Goal: Information Seeking & Learning: Learn about a topic

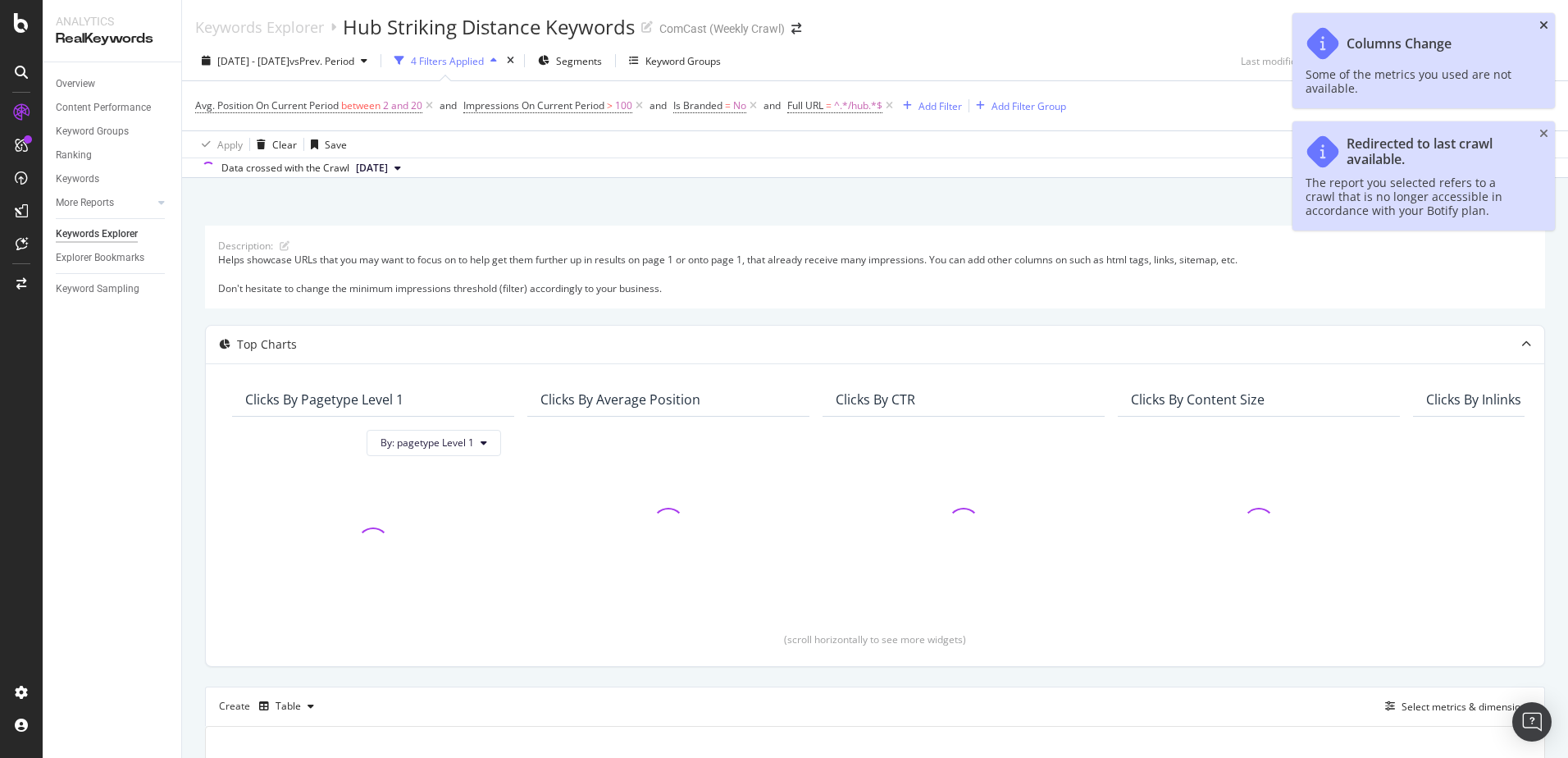
click at [1546, 31] on icon "close toast" at bounding box center [1543, 26] width 9 height 12
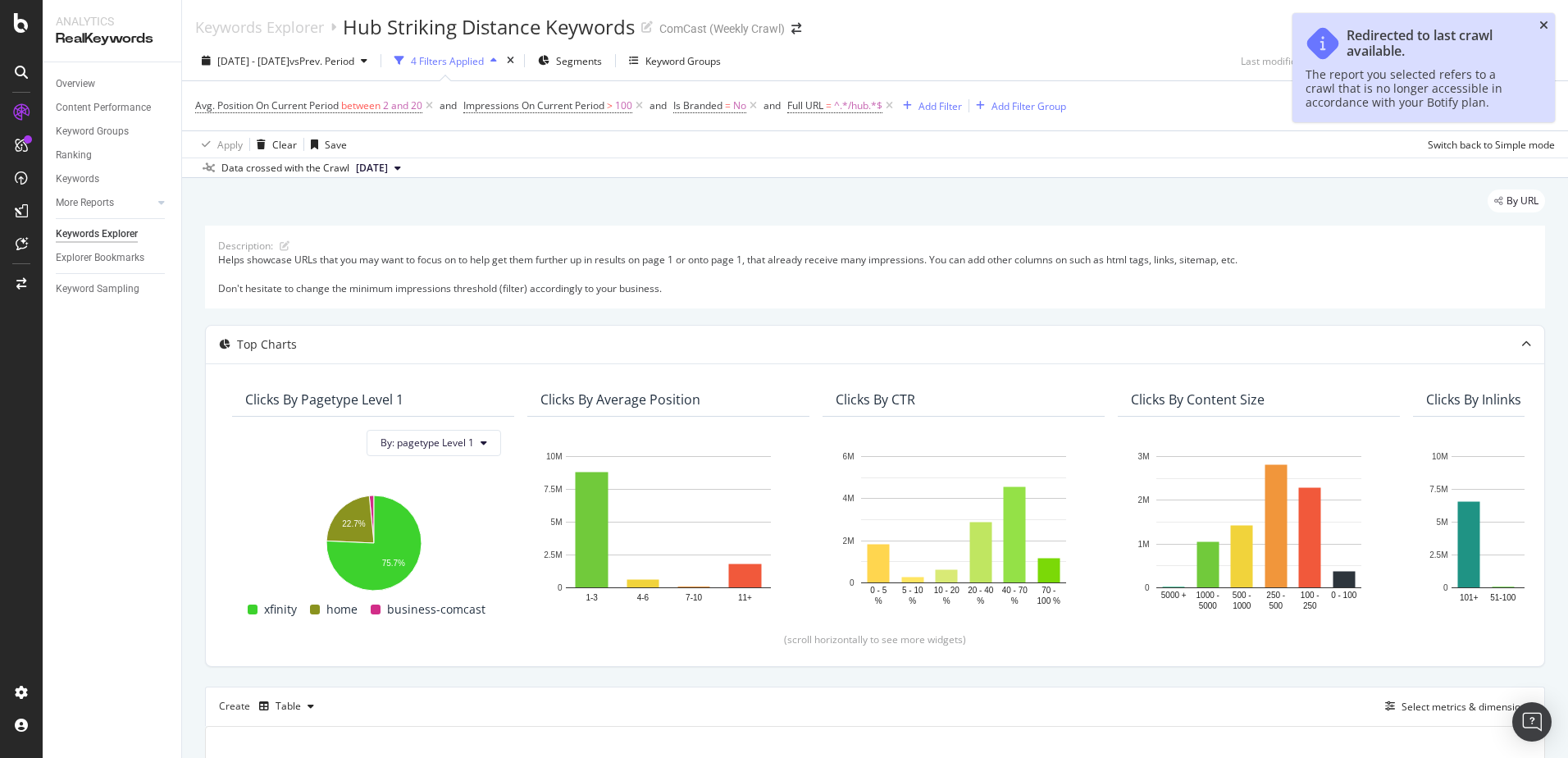
click at [1543, 24] on icon "close toast" at bounding box center [1543, 26] width 9 height 12
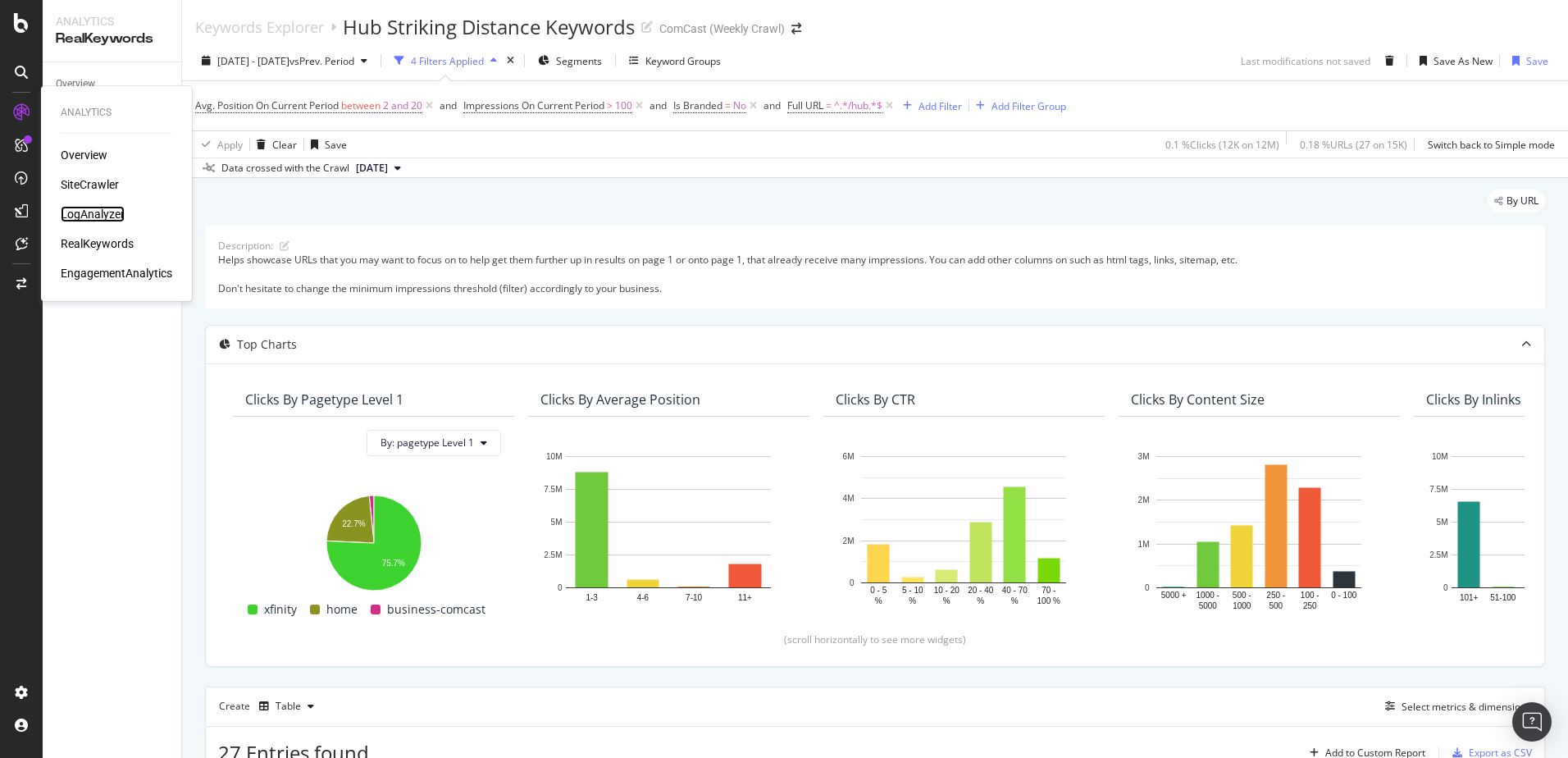
click at [107, 215] on div "LogAnalyzer" at bounding box center [92, 214] width 64 height 17
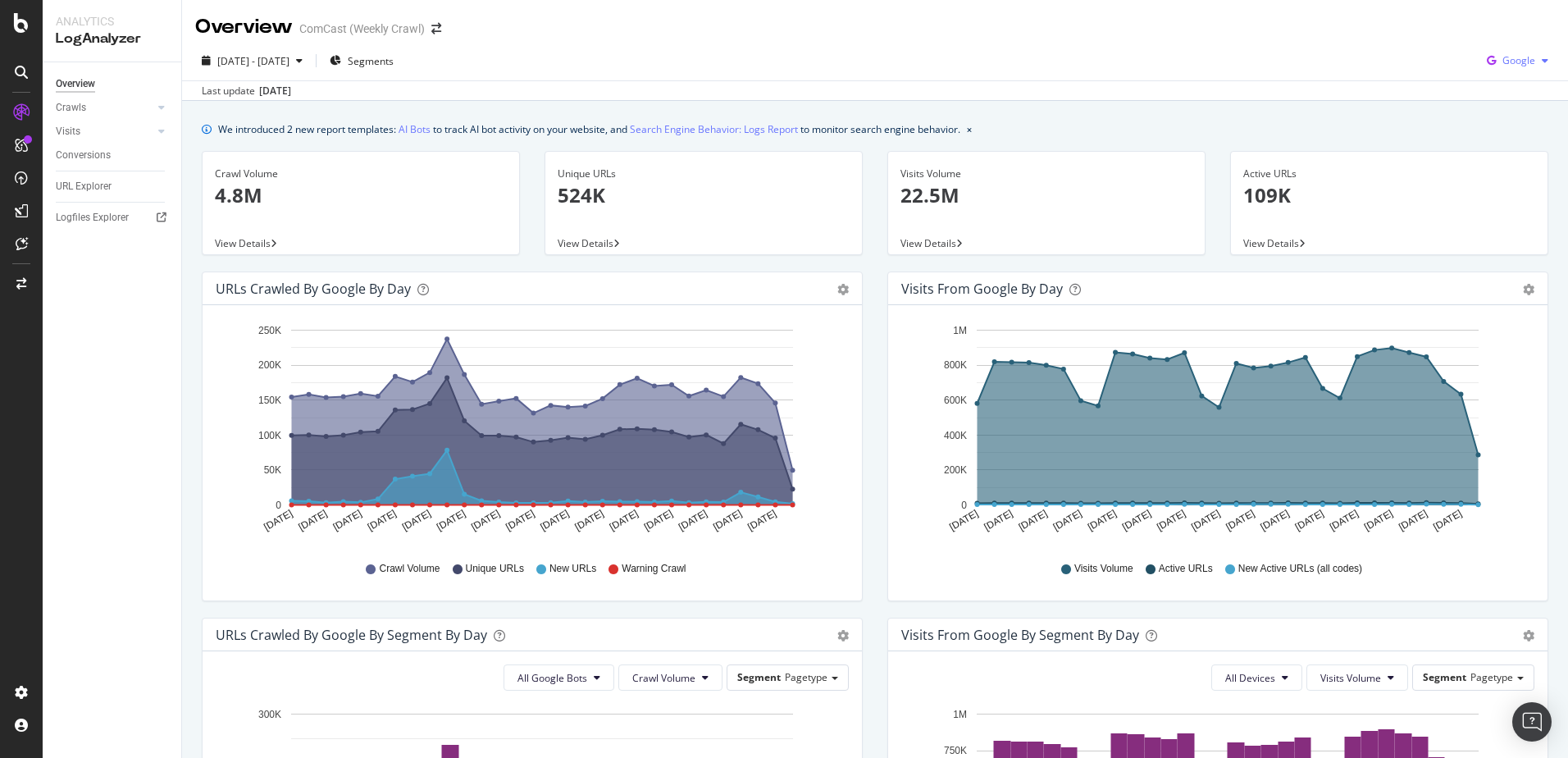
click at [1514, 64] on span "Google" at bounding box center [1518, 61] width 33 height 14
click at [1500, 159] on span "OpenAI" at bounding box center [1517, 154] width 60 height 15
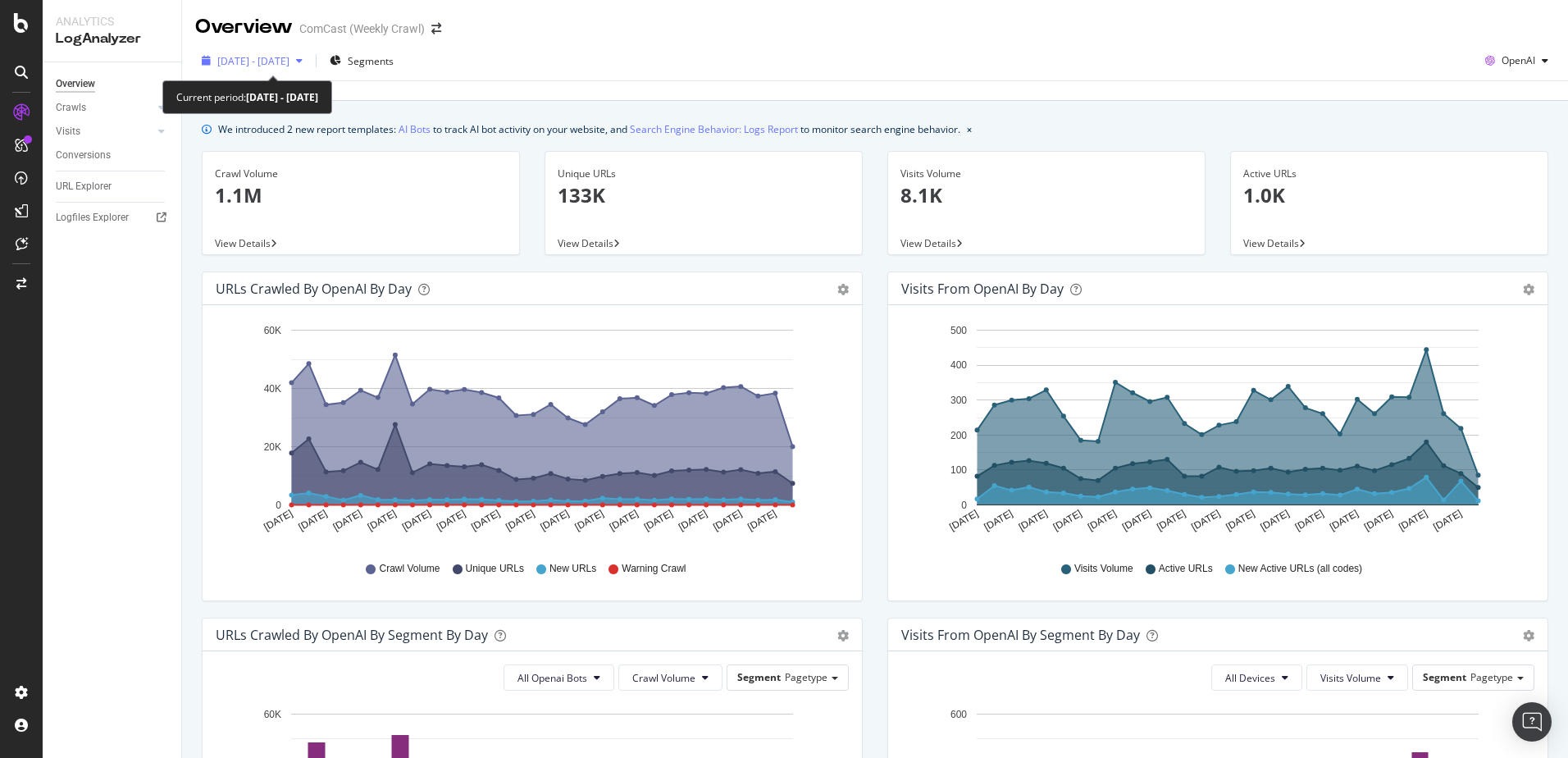
click at [290, 64] on span "[DATE] - [DATE]" at bounding box center [253, 62] width 72 height 14
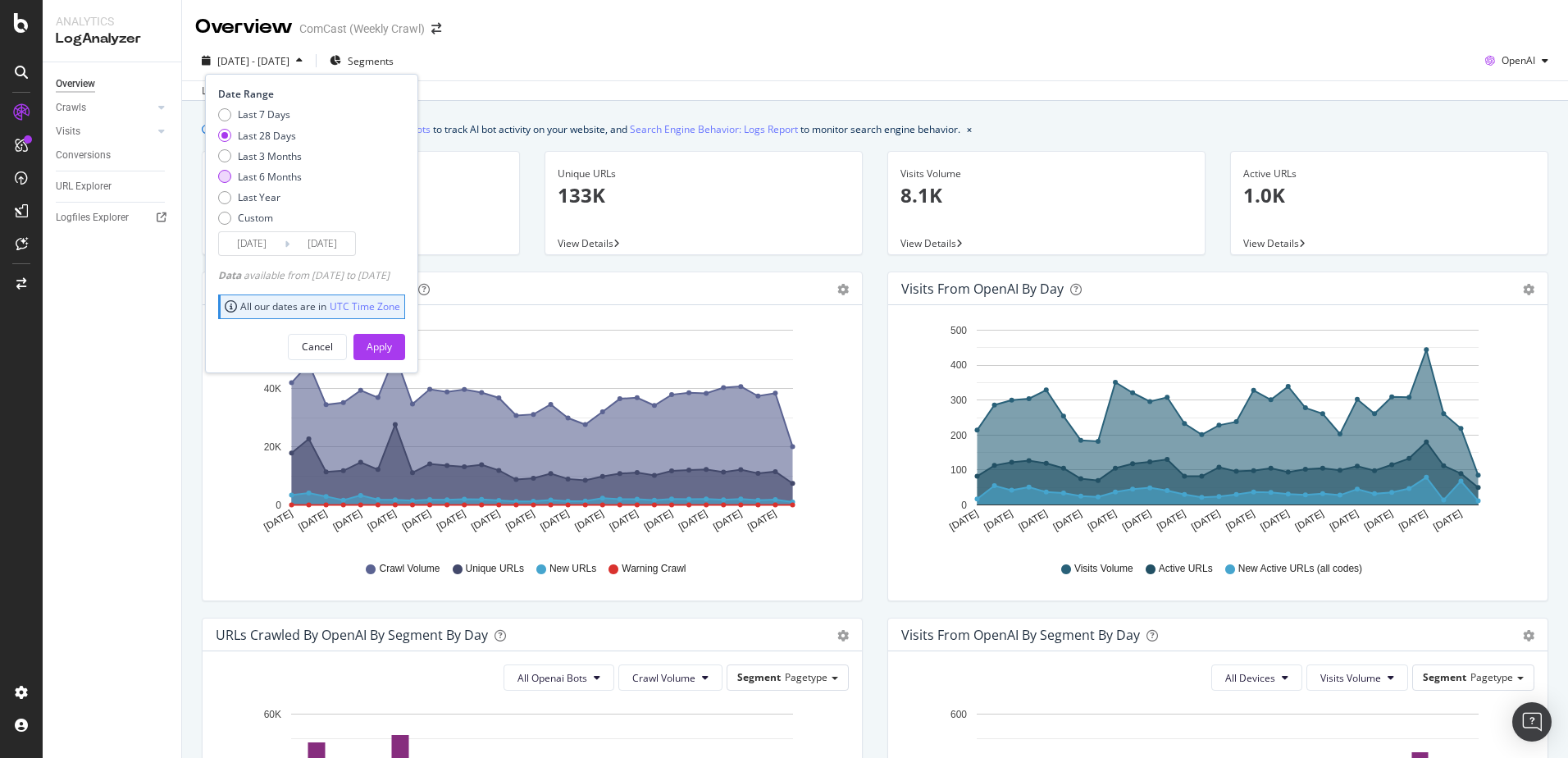
click at [252, 180] on div "Last 6 Months" at bounding box center [270, 177] width 64 height 14
type input "[DATE]"
click at [392, 349] on div "Apply" at bounding box center [380, 346] width 26 height 14
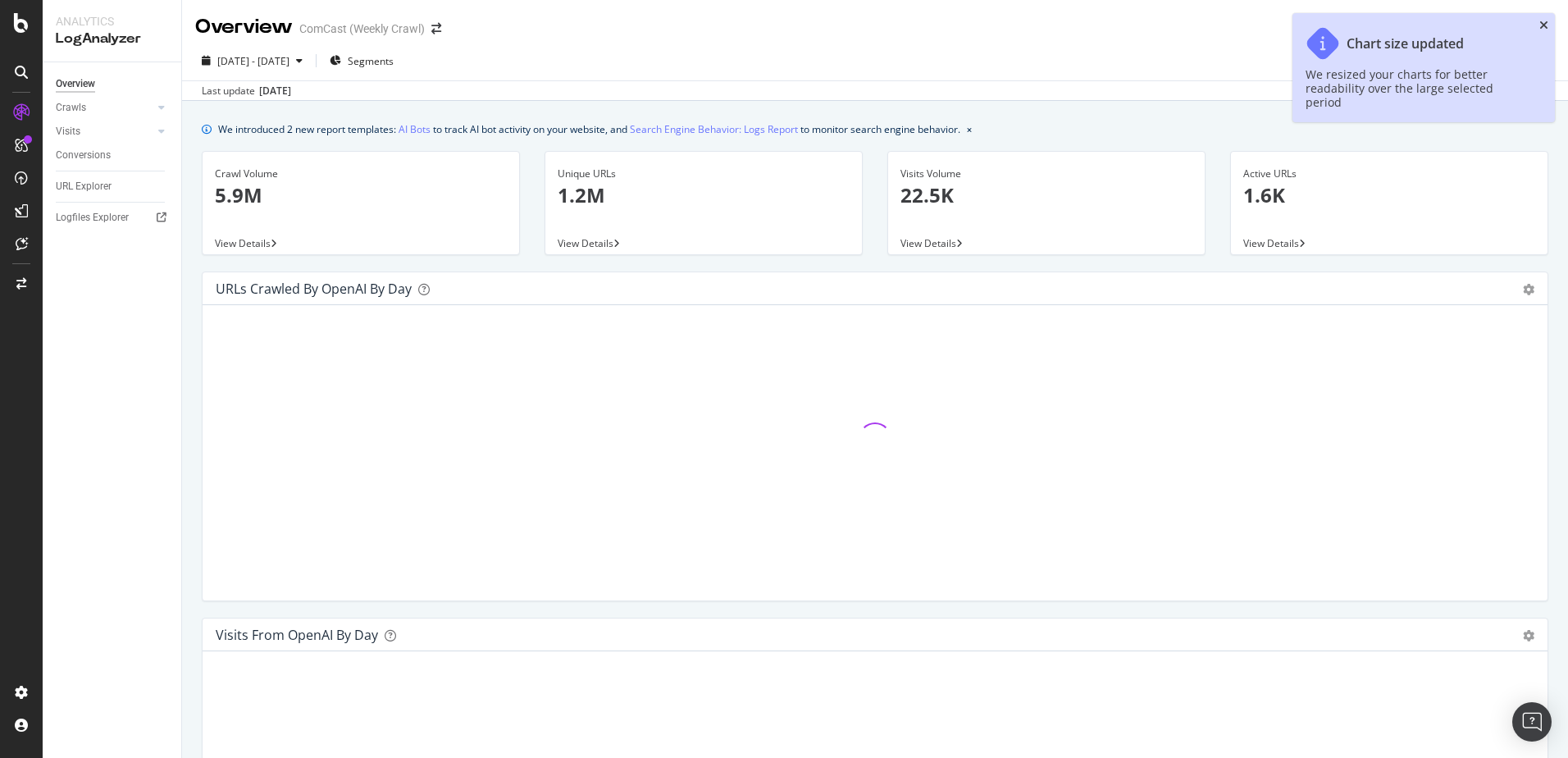
click at [1544, 23] on icon "close toast" at bounding box center [1543, 26] width 9 height 12
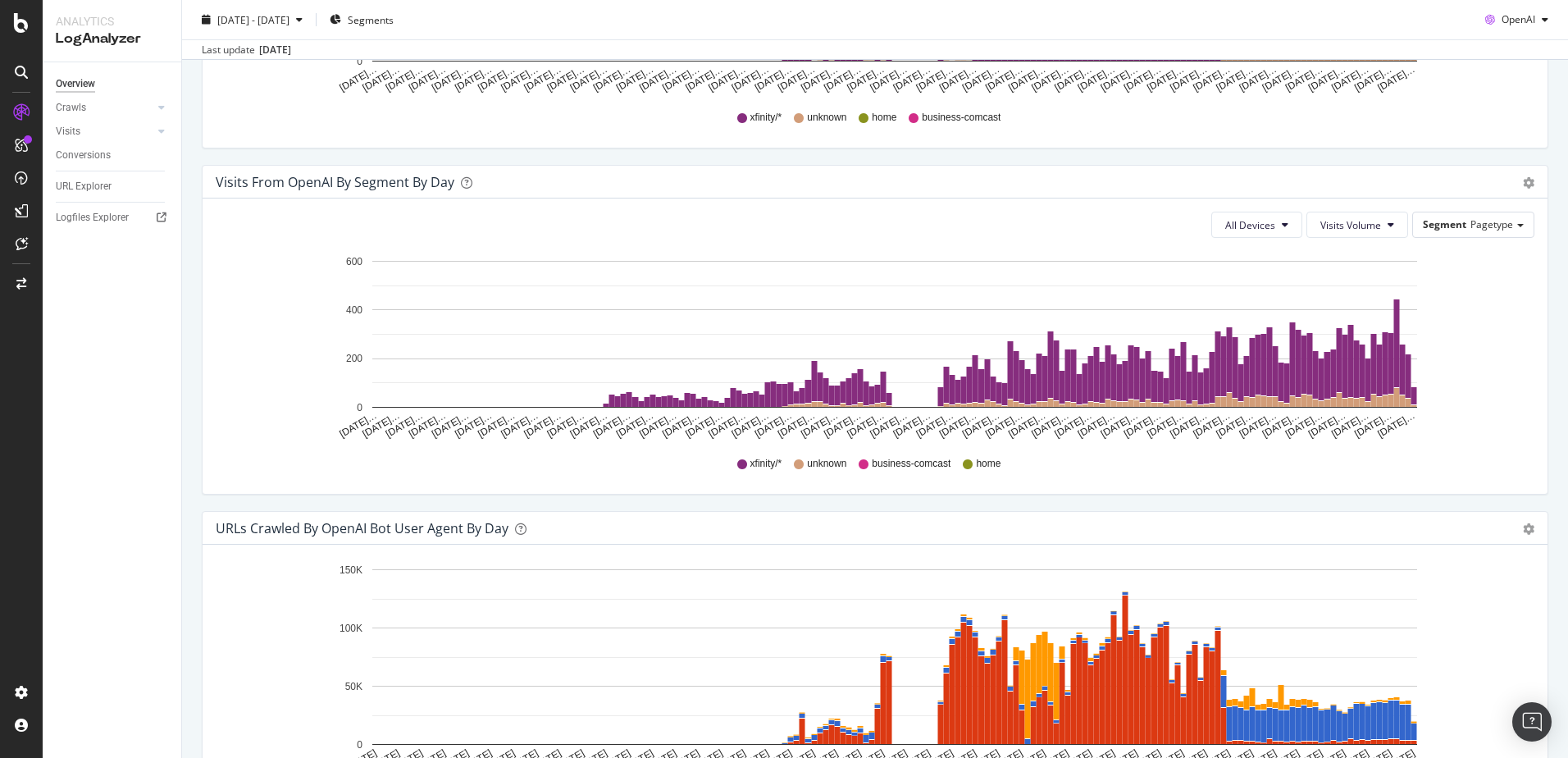
scroll to position [1067, 0]
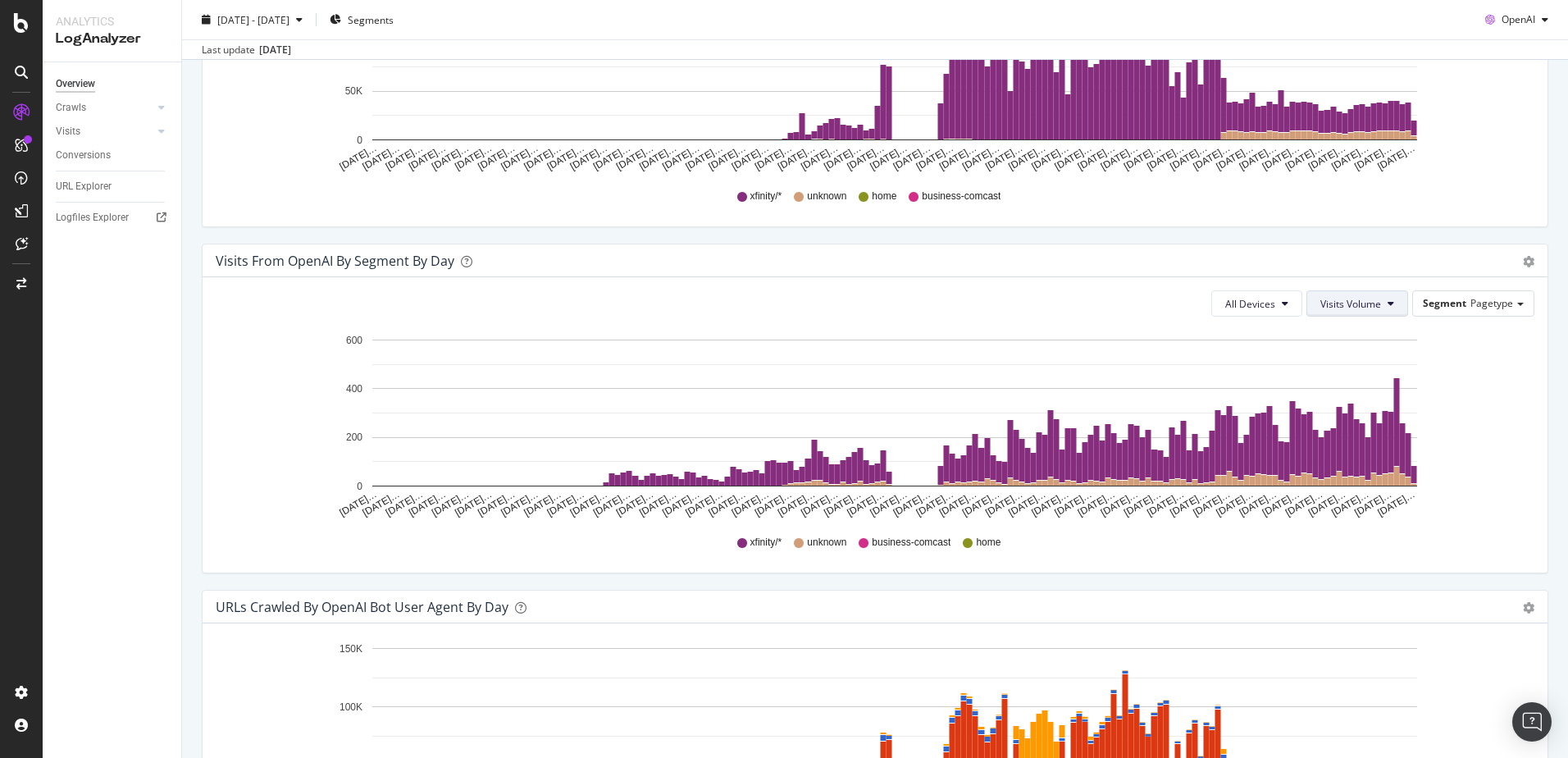
click at [1372, 301] on button "Visits Volume" at bounding box center [1357, 304] width 102 height 26
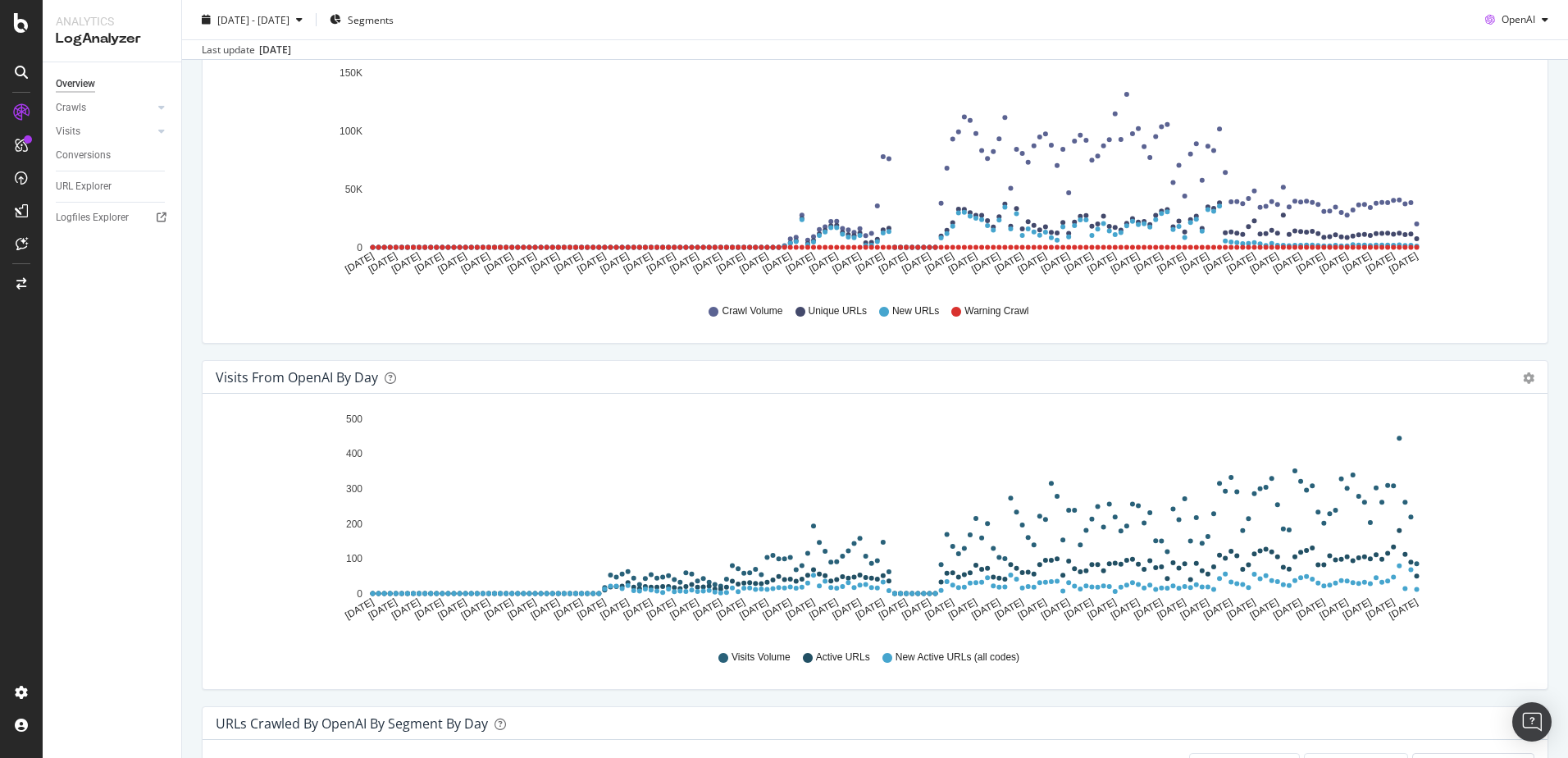
scroll to position [246, 0]
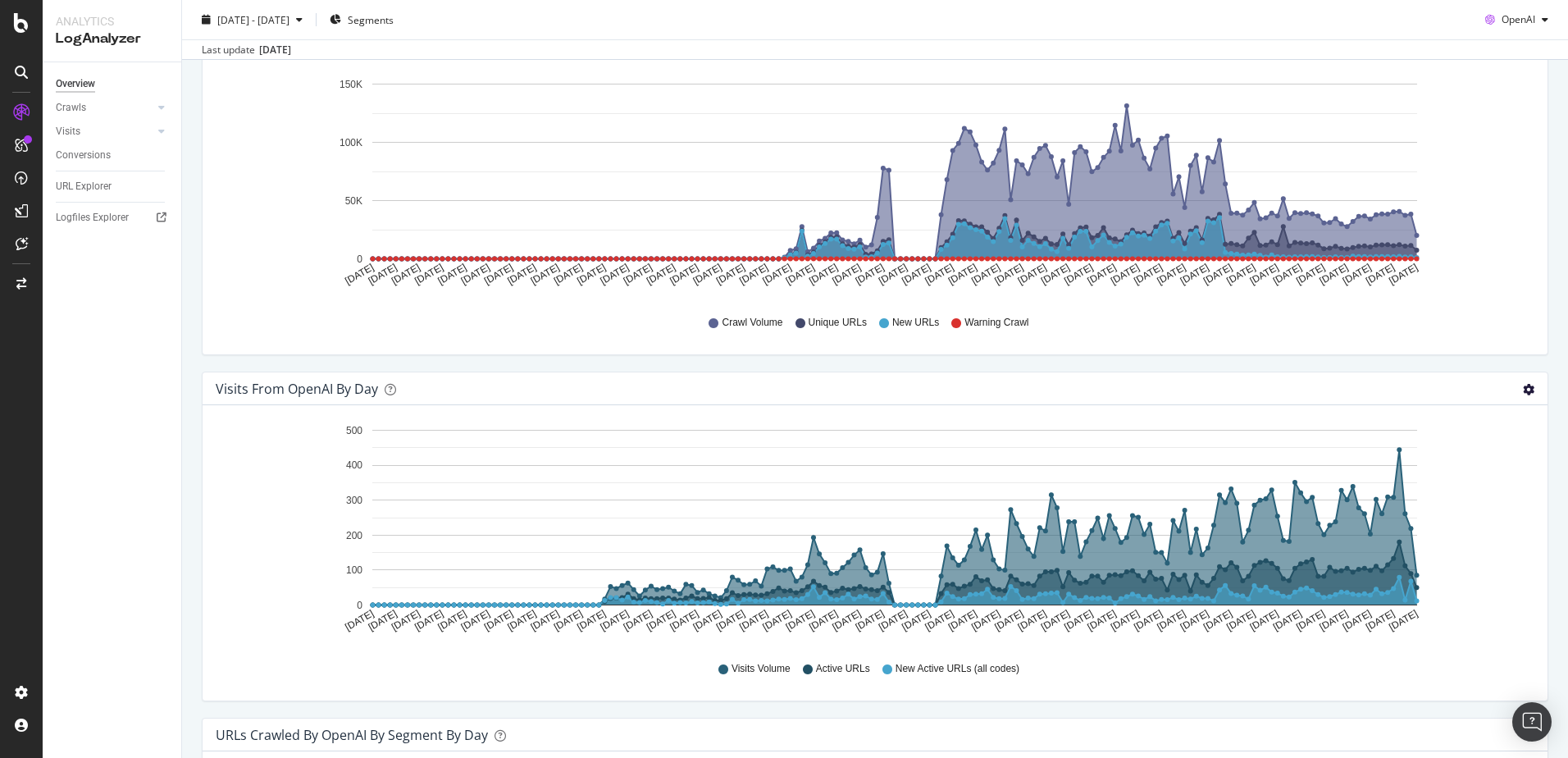
click at [1523, 50] on icon "gear" at bounding box center [1529, 44] width 12 height 12
click at [1480, 459] on span "Table" at bounding box center [1481, 455] width 130 height 25
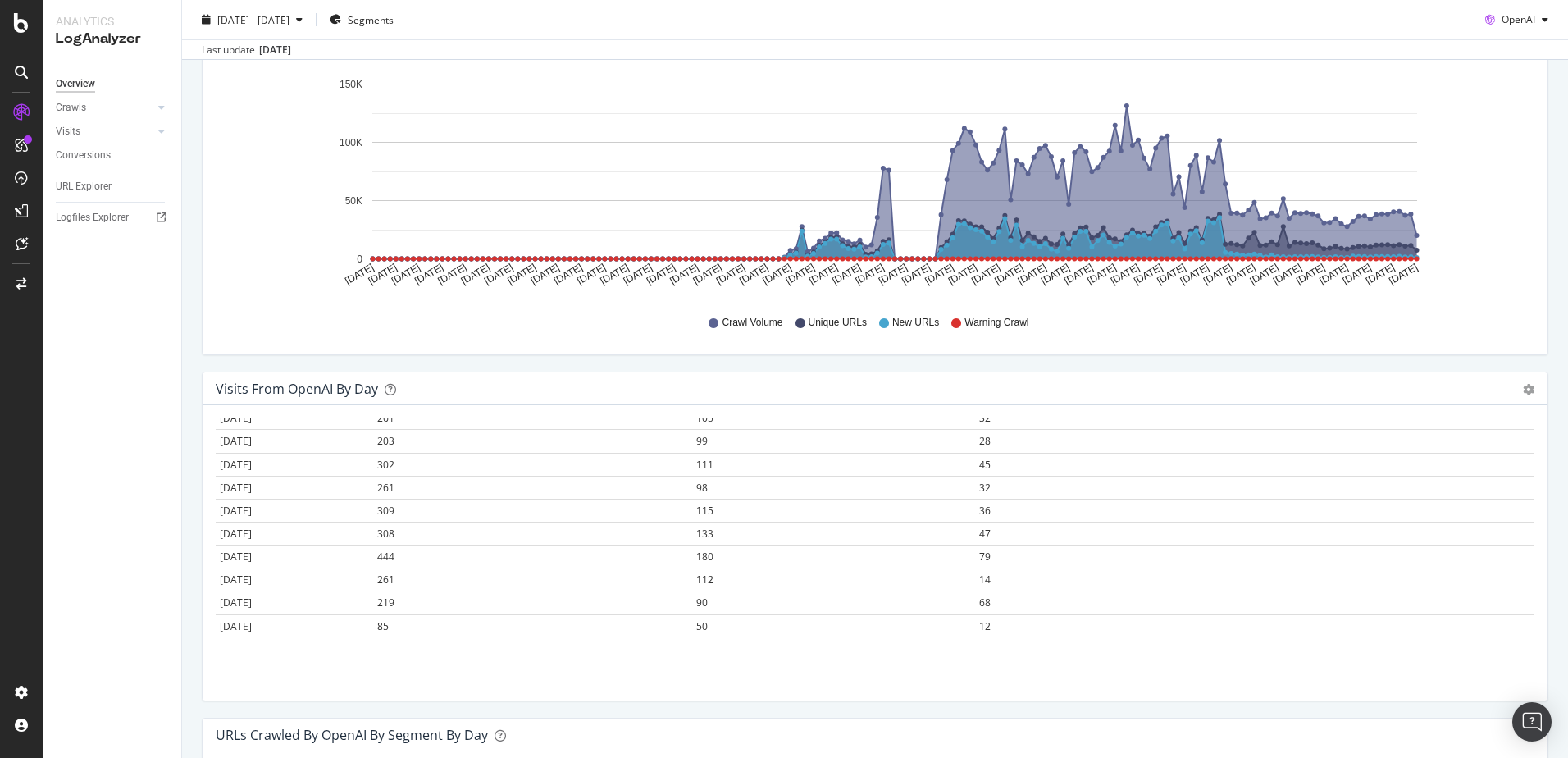
scroll to position [3997, 0]
click at [1523, 50] on icon "gear" at bounding box center [1529, 44] width 12 height 12
click at [1454, 429] on span "Area" at bounding box center [1481, 423] width 130 height 25
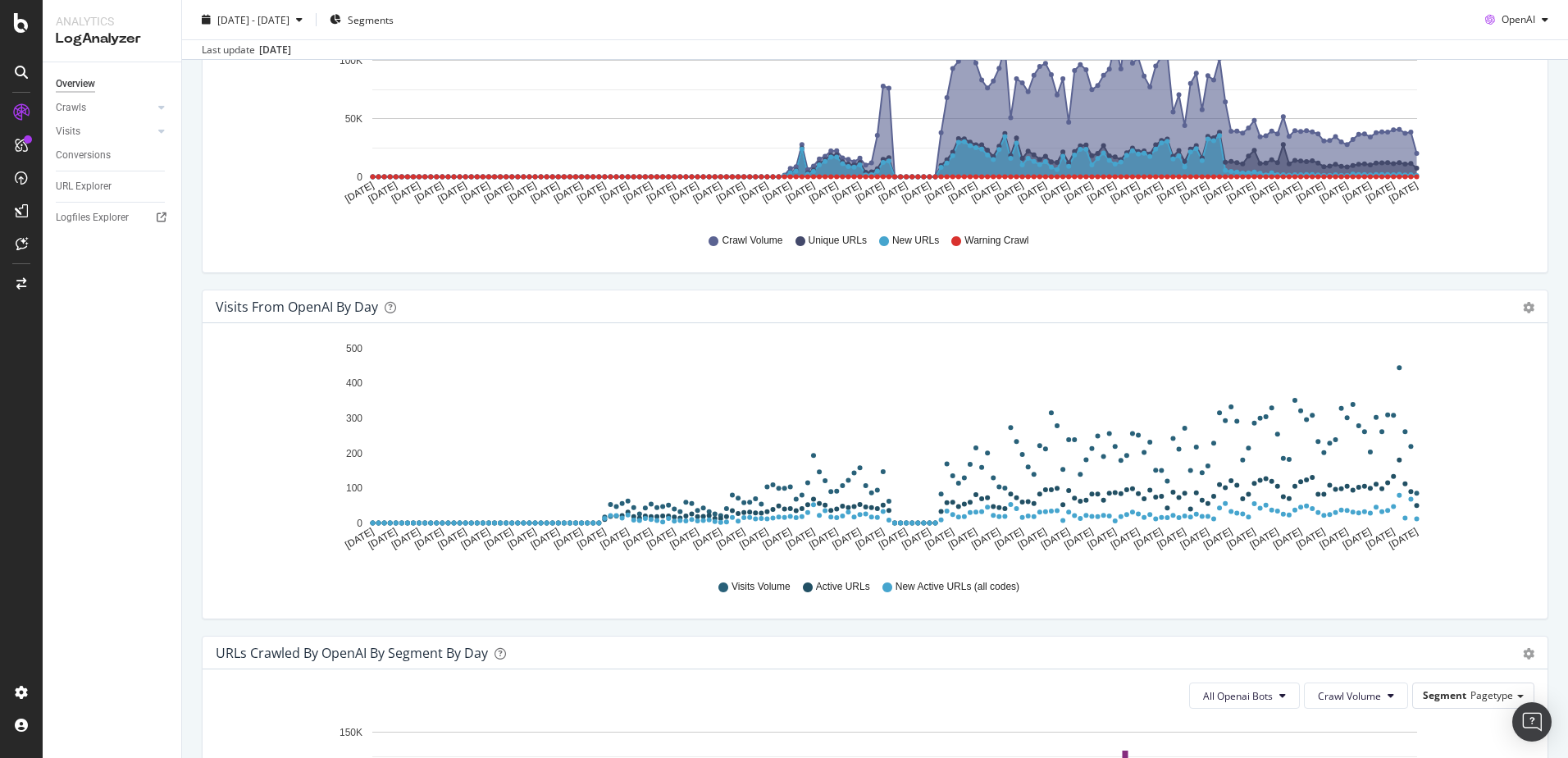
scroll to position [0, 0]
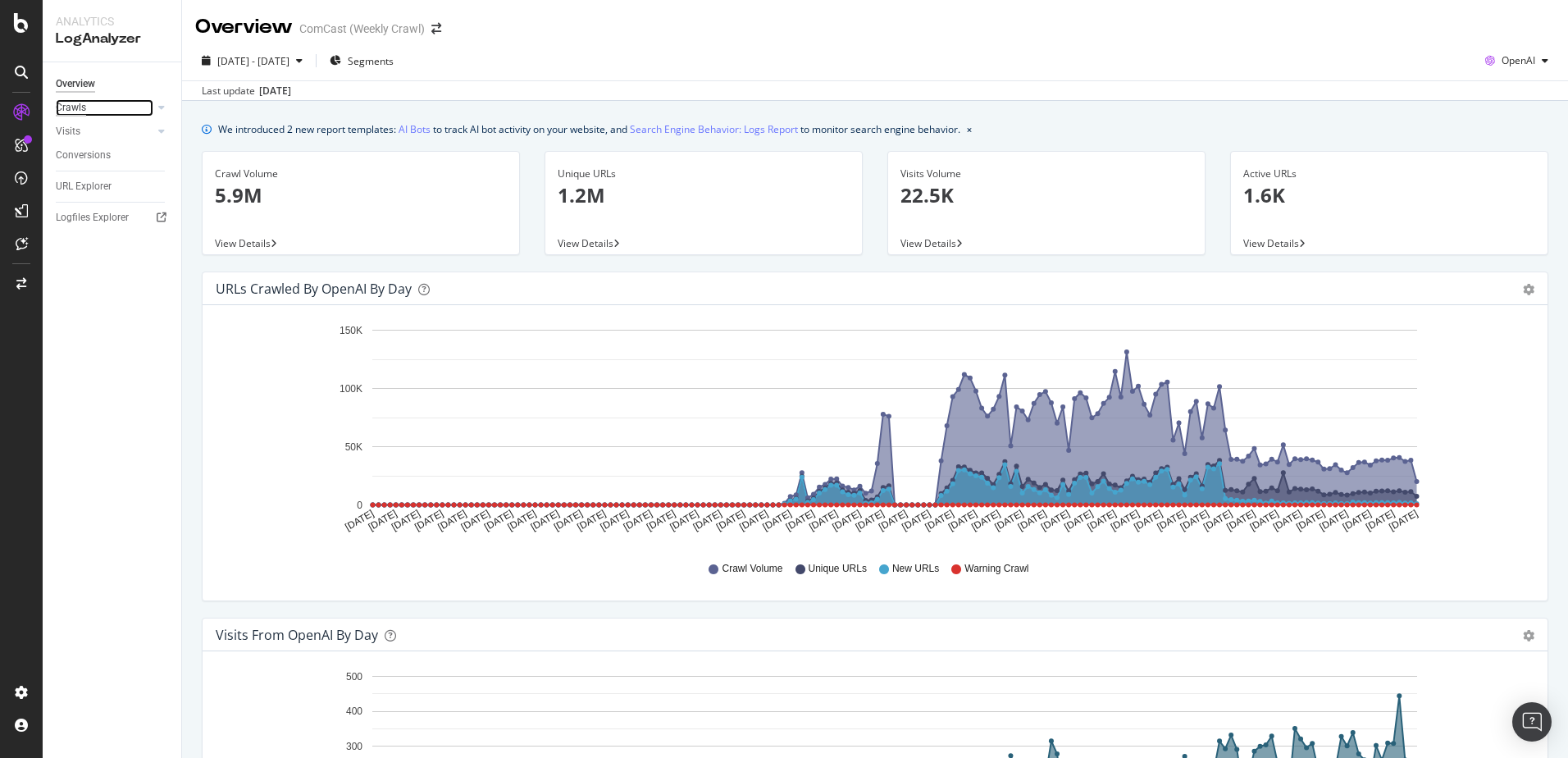
click at [70, 106] on div "Crawls" at bounding box center [70, 107] width 31 height 17
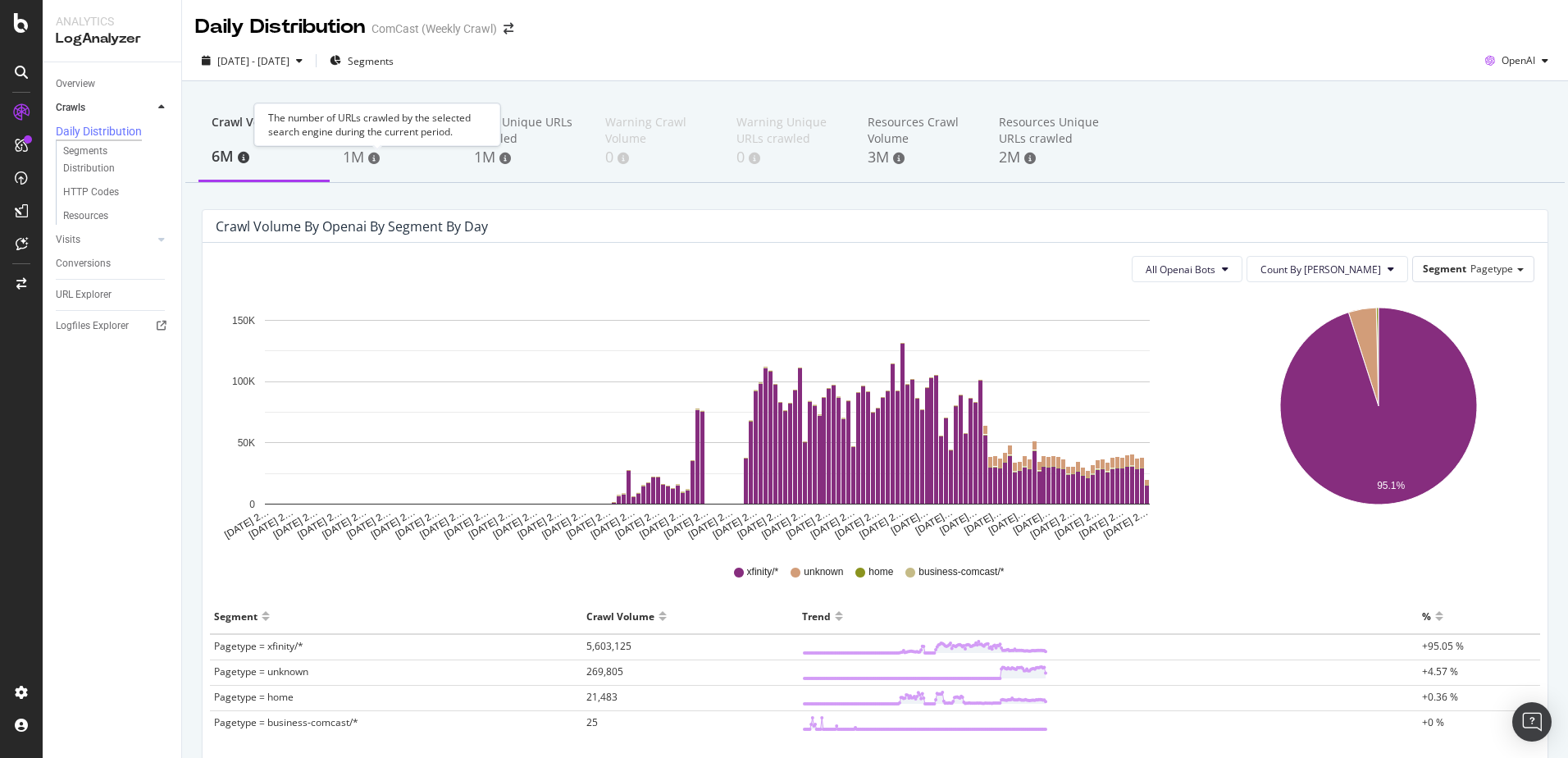
click at [370, 142] on div "The number of URLs crawled by the selected search engine during the current per…" at bounding box center [377, 124] width 246 height 43
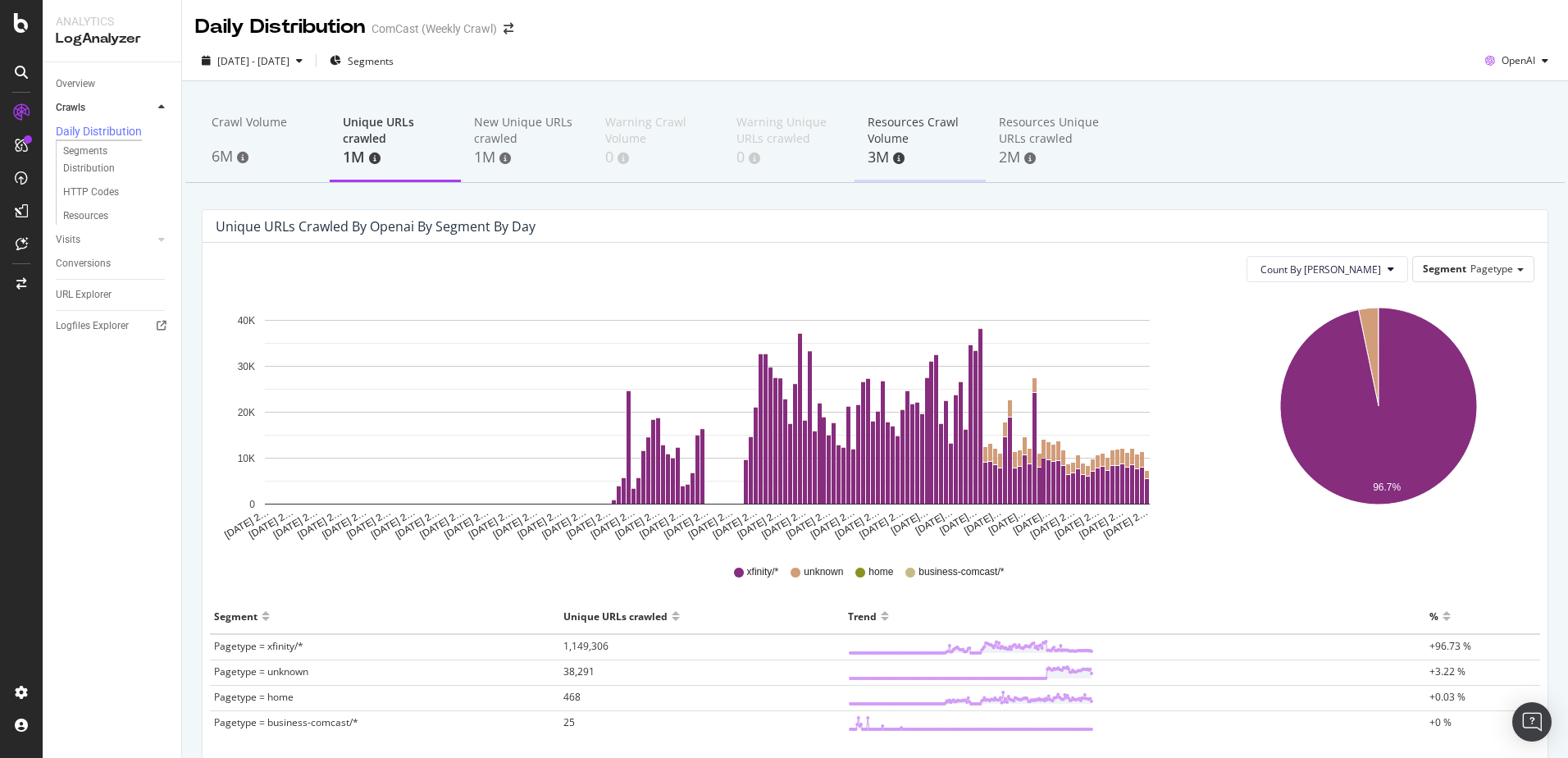
click at [894, 134] on div "Resources Crawl Volume" at bounding box center [920, 130] width 105 height 33
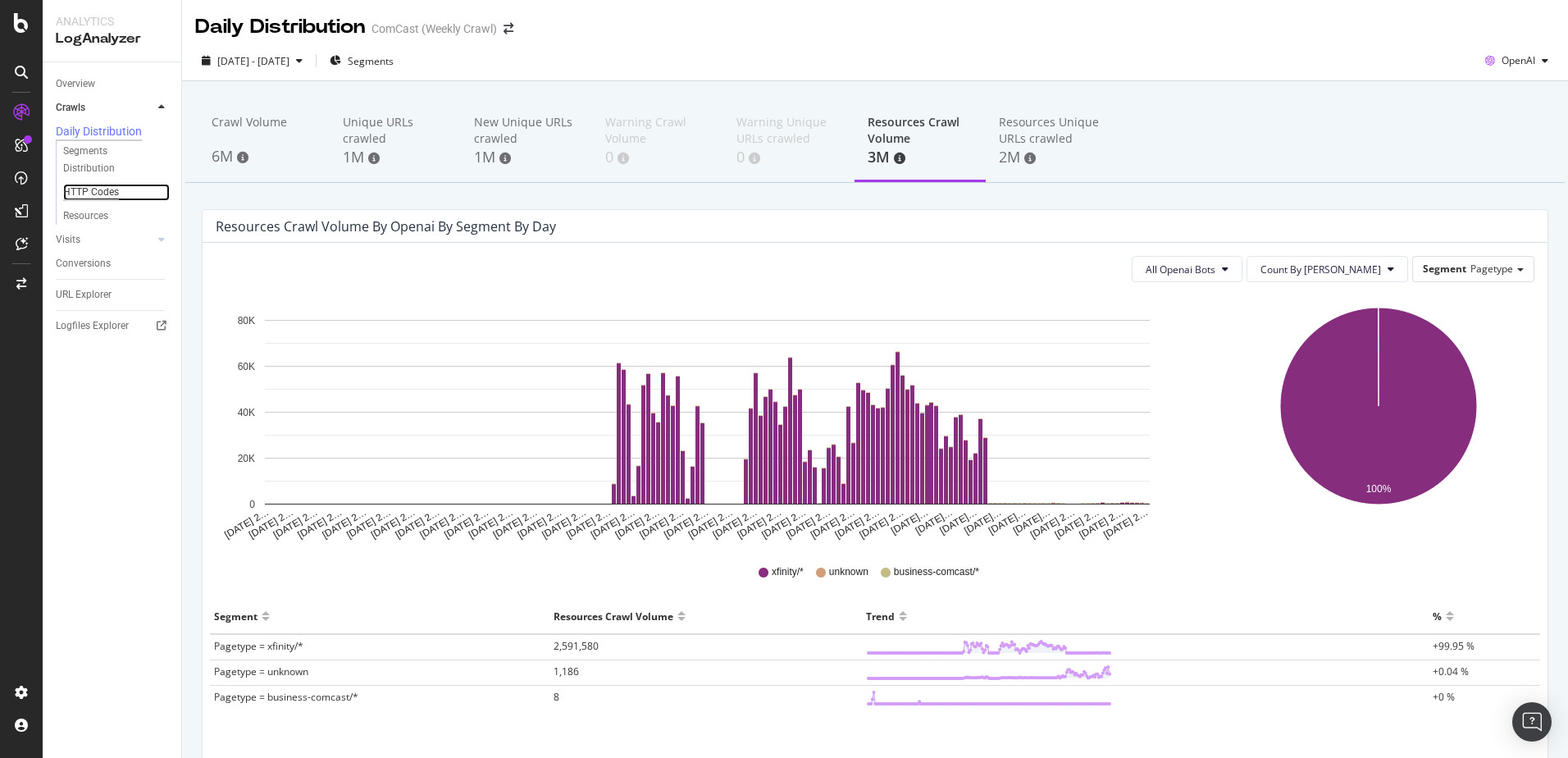
click at [92, 197] on div "HTTP Codes" at bounding box center [91, 191] width 56 height 17
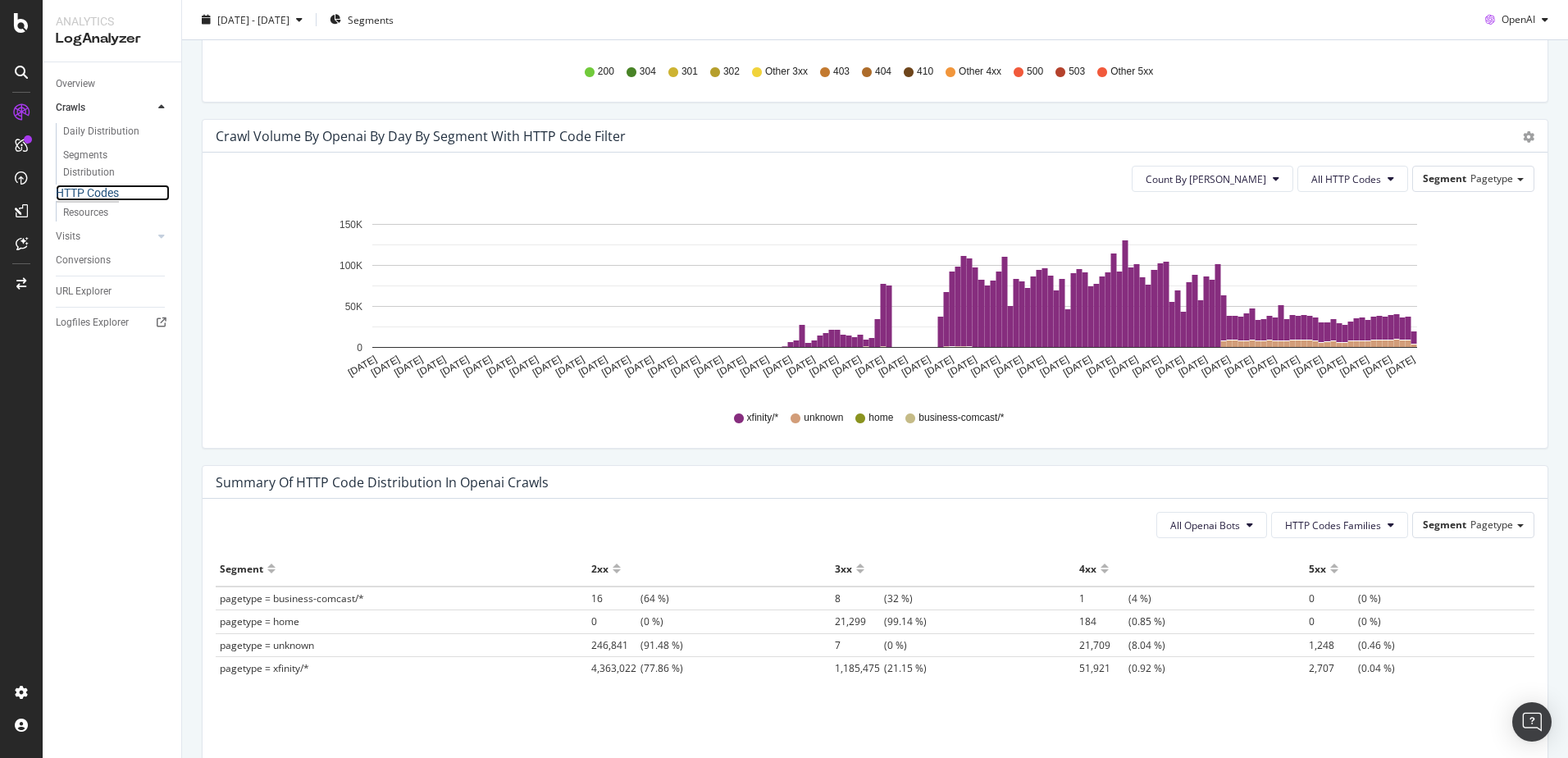
scroll to position [657, 0]
